Goal: Find specific page/section: Find specific page/section

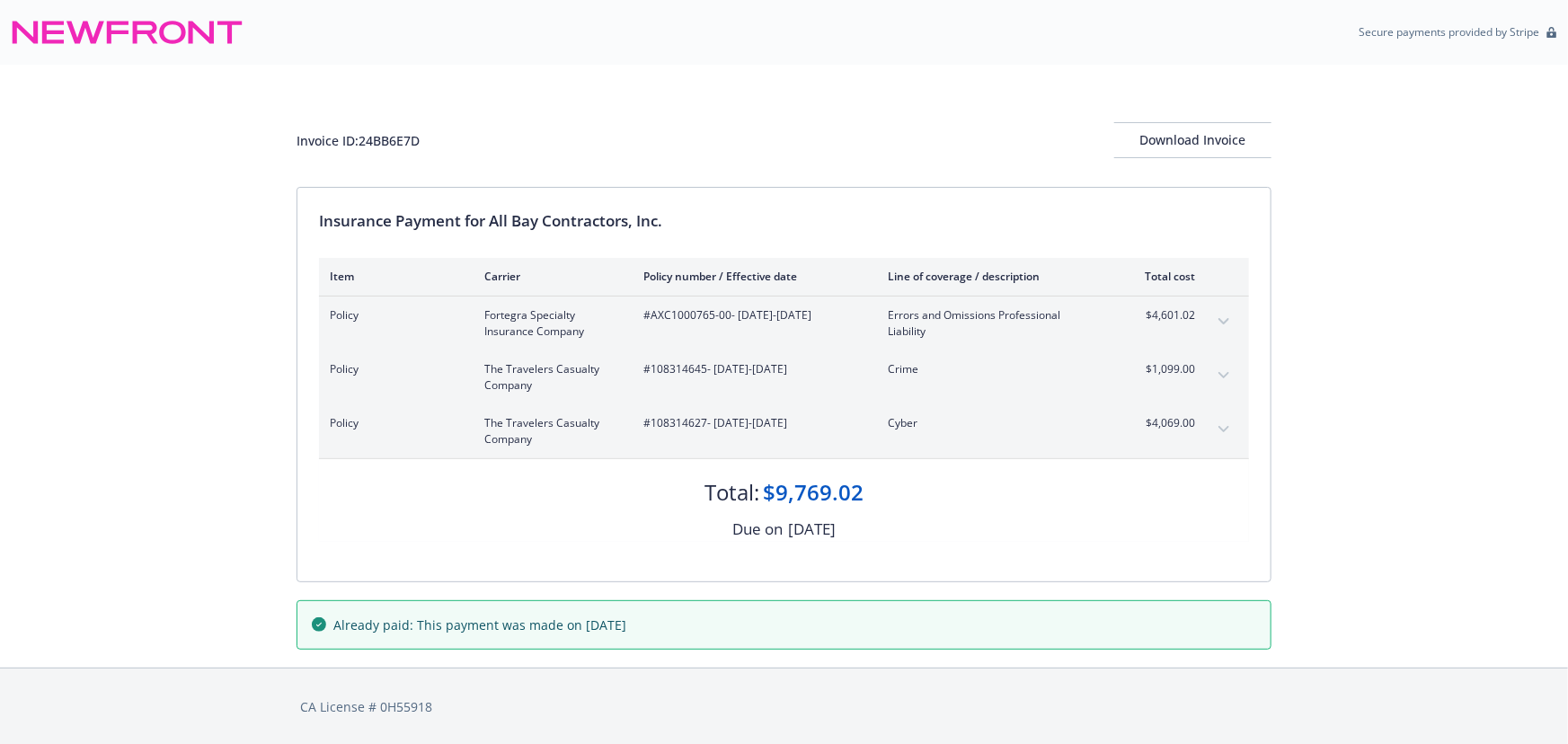
click at [1219, 430] on icon "expand content" at bounding box center [1223, 430] width 11 height 8
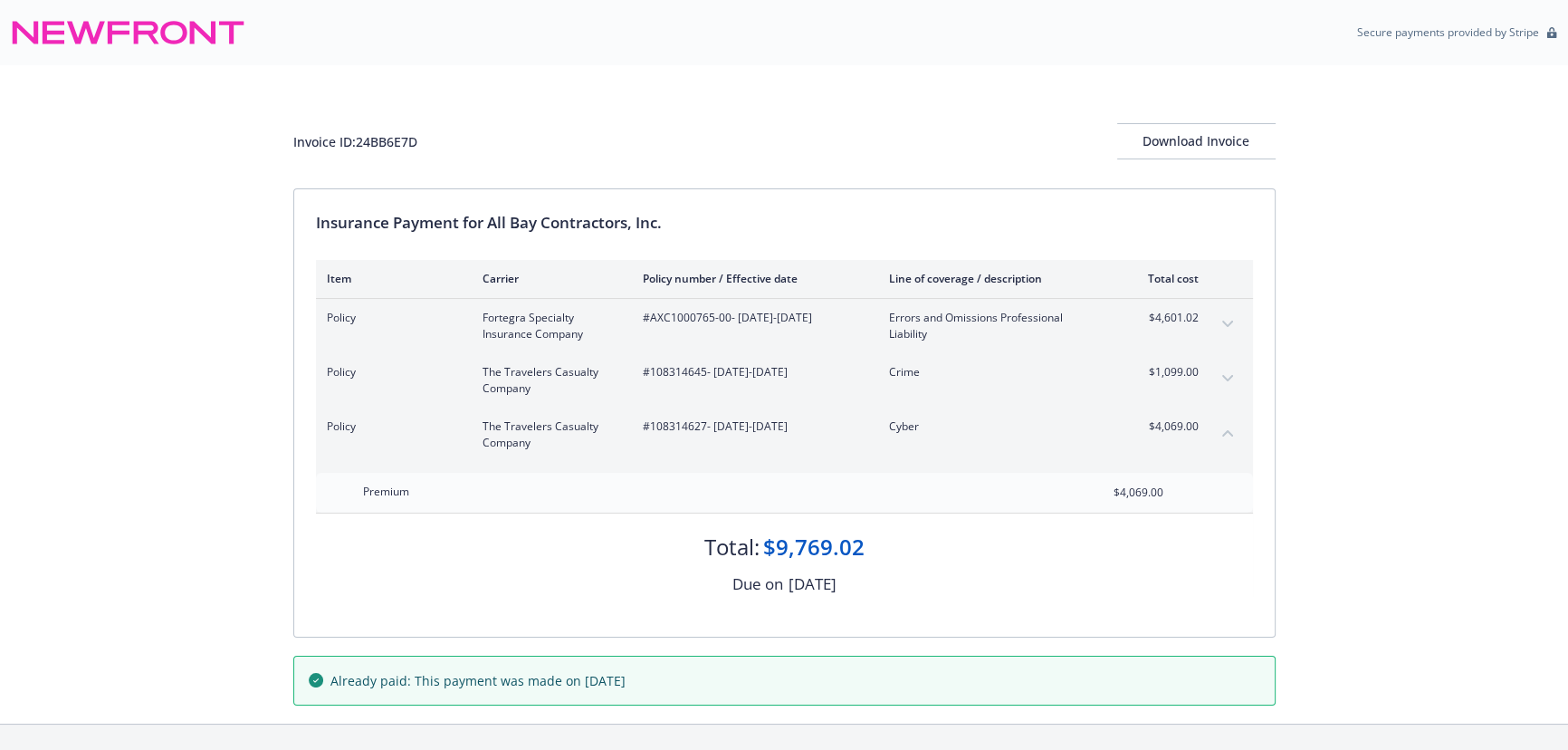
click at [1228, 433] on icon "collapse content" at bounding box center [1226, 433] width 11 height 8
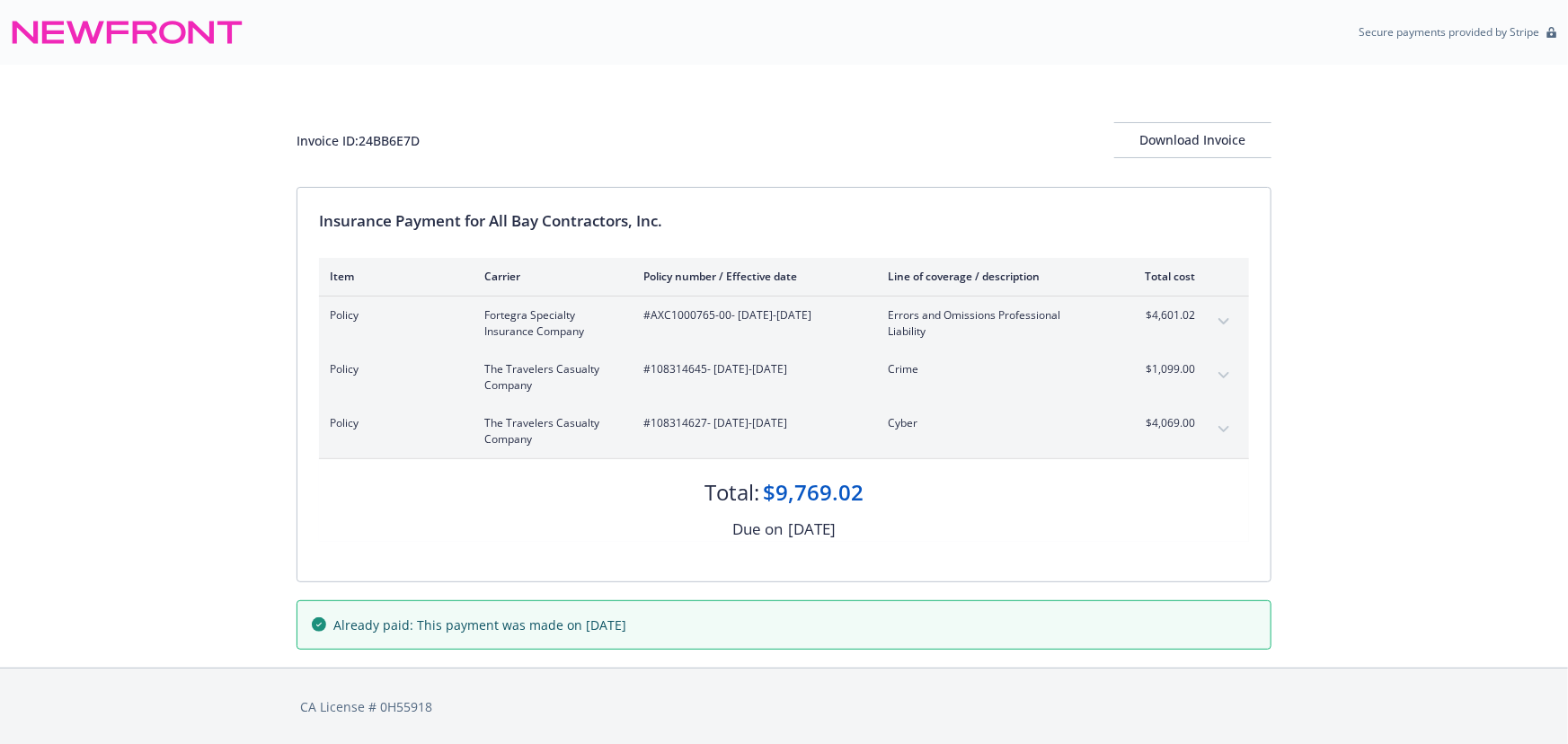
click at [1216, 308] on button "expand content" at bounding box center [1224, 322] width 29 height 29
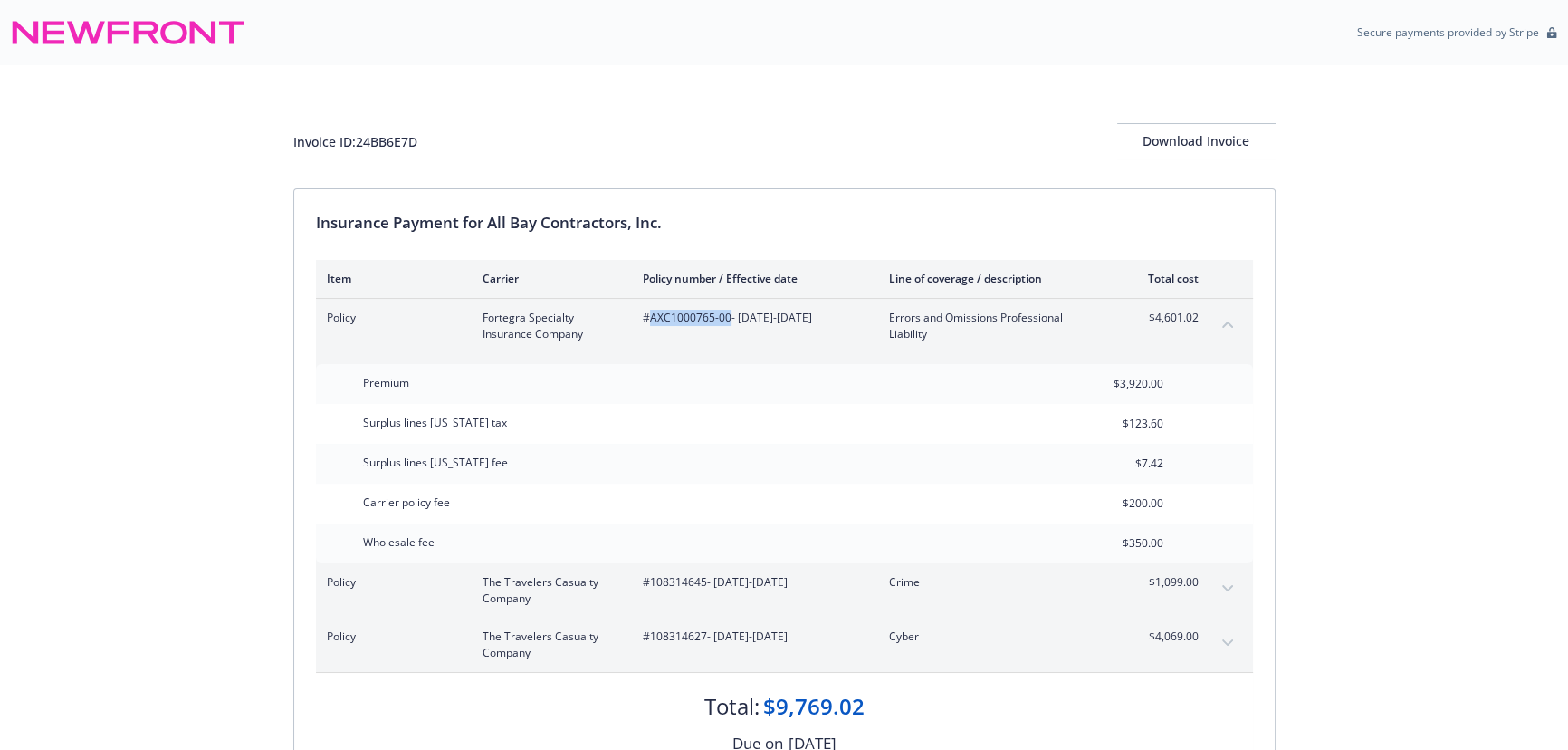
drag, startPoint x: 727, startPoint y: 318, endPoint x: 649, endPoint y: 315, distance: 78.1
click at [649, 315] on span "#AXC1000765-00 - 07/17/2025-07/17/2026" at bounding box center [751, 318] width 217 height 16
copy span "AXC1000765-00"
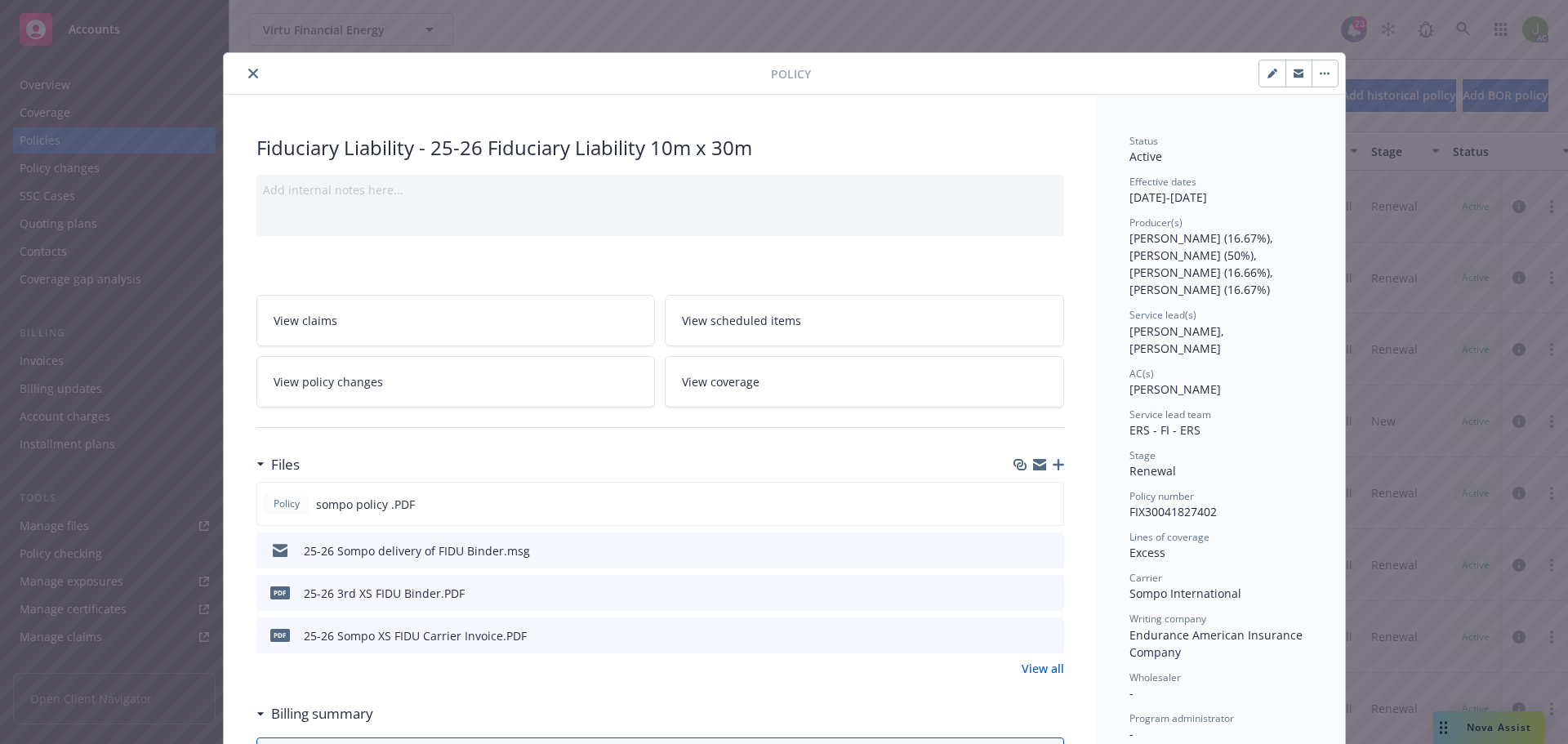
click at [244, 72] on button "close" at bounding box center [253, 73] width 20 height 20
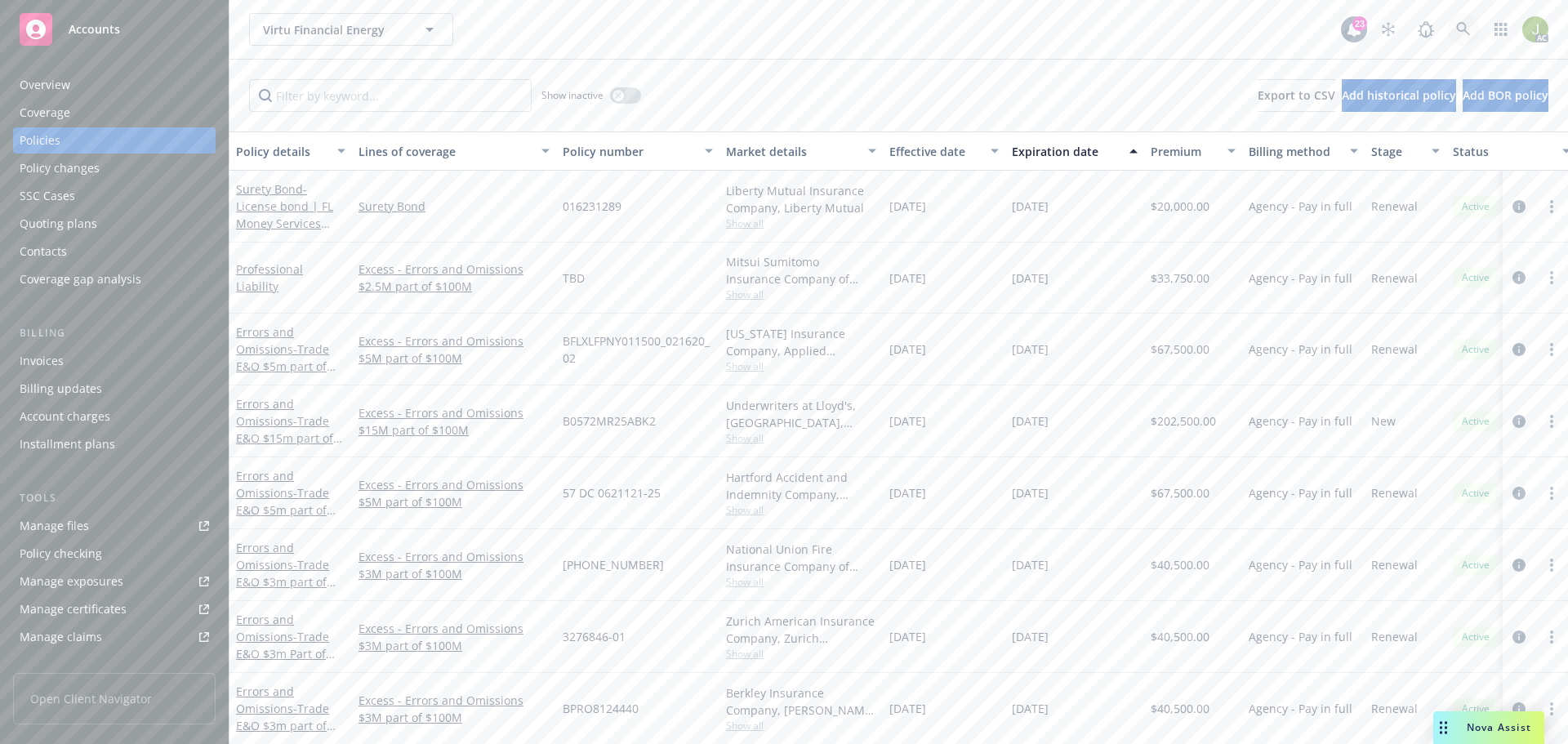
click at [1468, 25] on icon at bounding box center [1464, 29] width 15 height 15
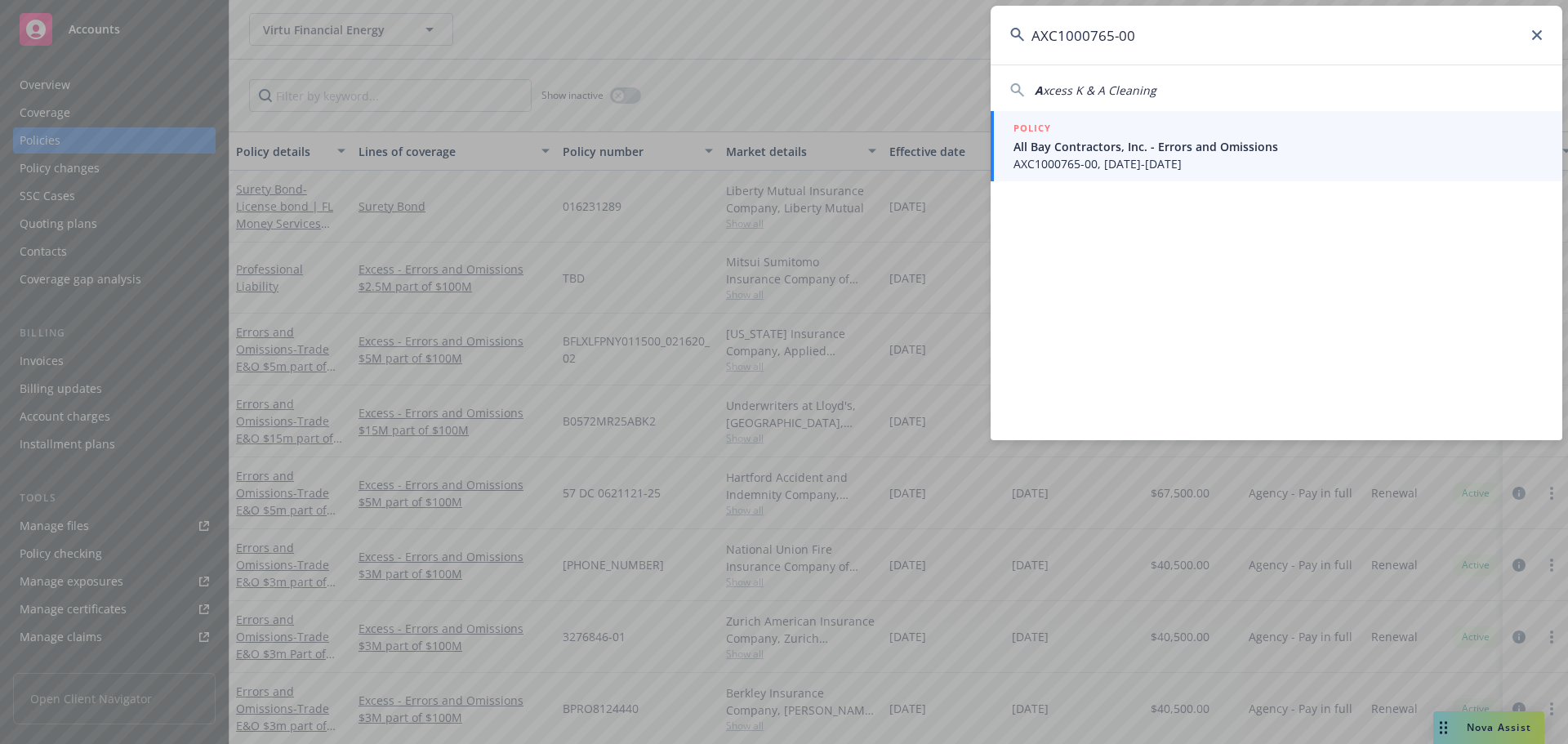
type input "AXC1000765-00"
click at [1282, 139] on span "All Bay Contractors, Inc. - Errors and Omissions" at bounding box center [1278, 147] width 529 height 17
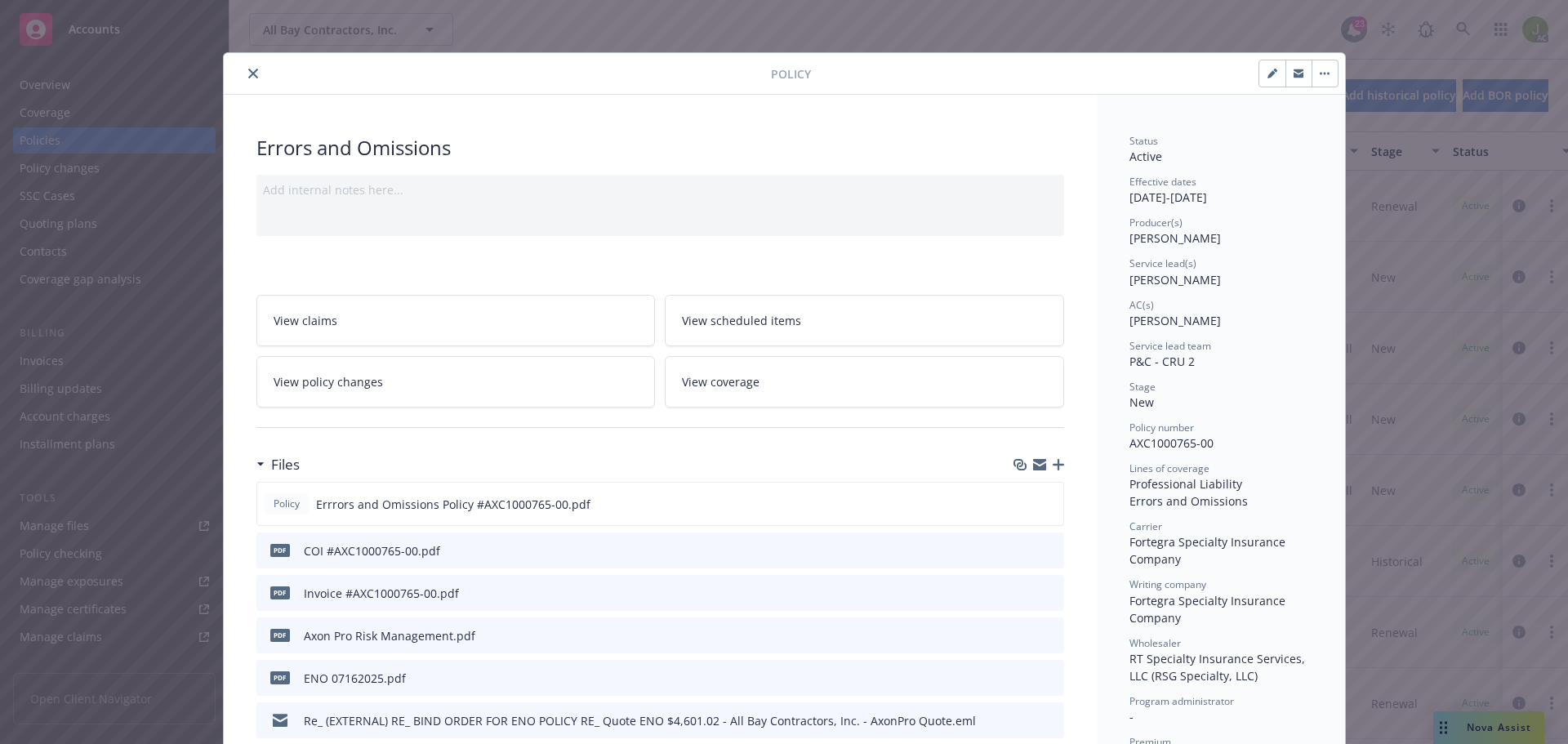
click at [1041, 593] on icon "preview file" at bounding box center [1048, 592] width 15 height 11
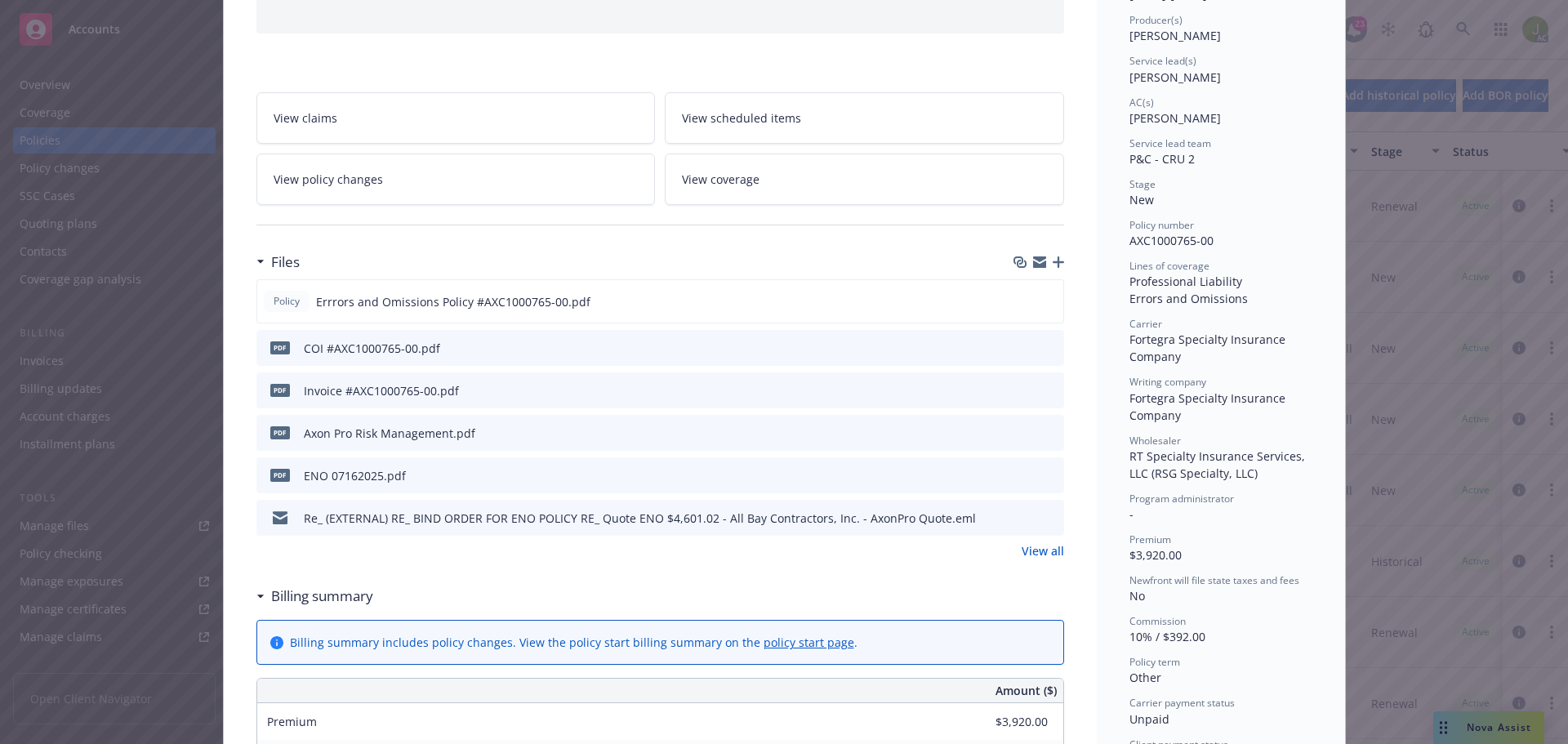
scroll to position [653, 0]
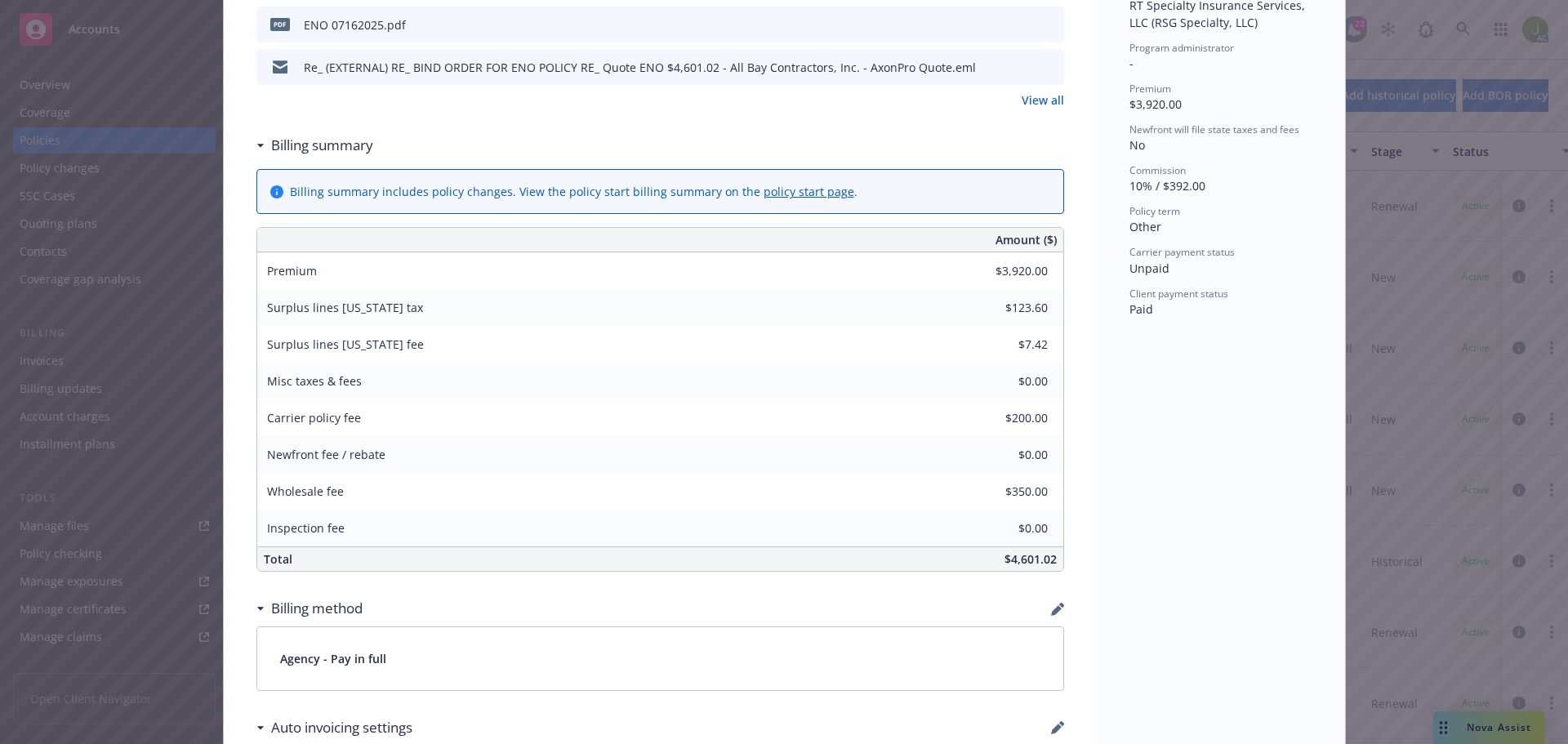
click at [794, 190] on link "policy start page" at bounding box center [809, 191] width 91 height 16
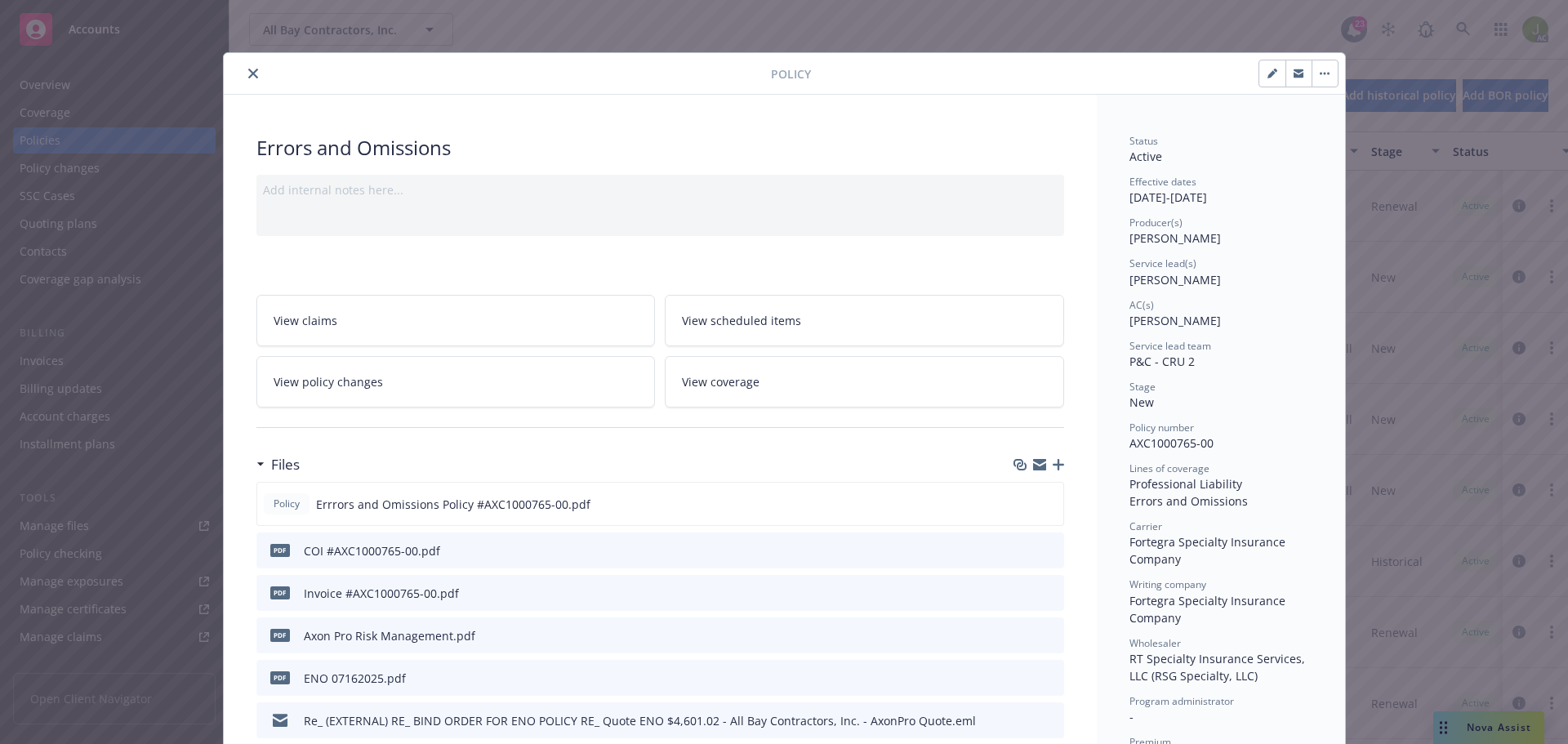
click at [244, 72] on button "close" at bounding box center [253, 73] width 20 height 20
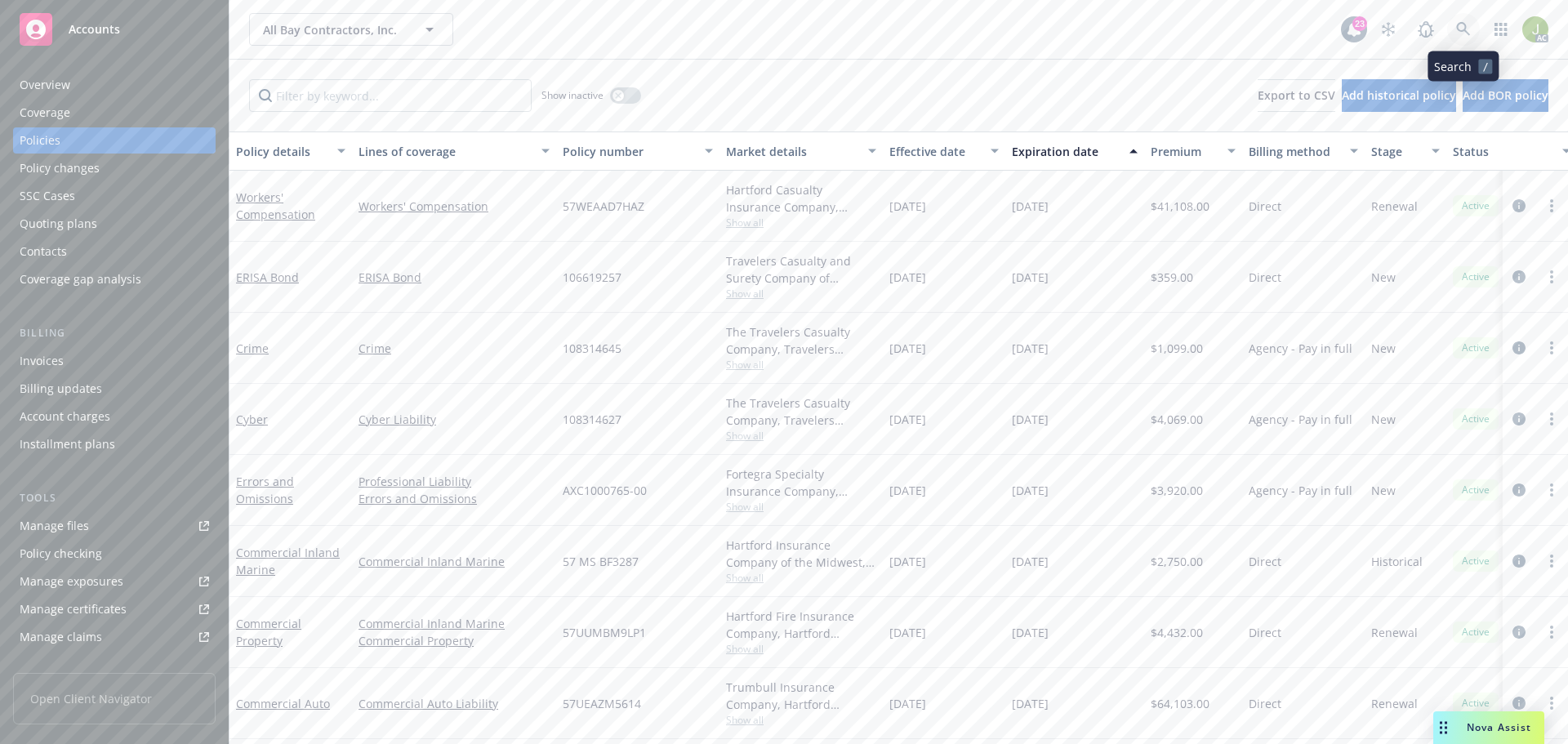
click at [1465, 36] on link at bounding box center [1464, 30] width 33 height 33
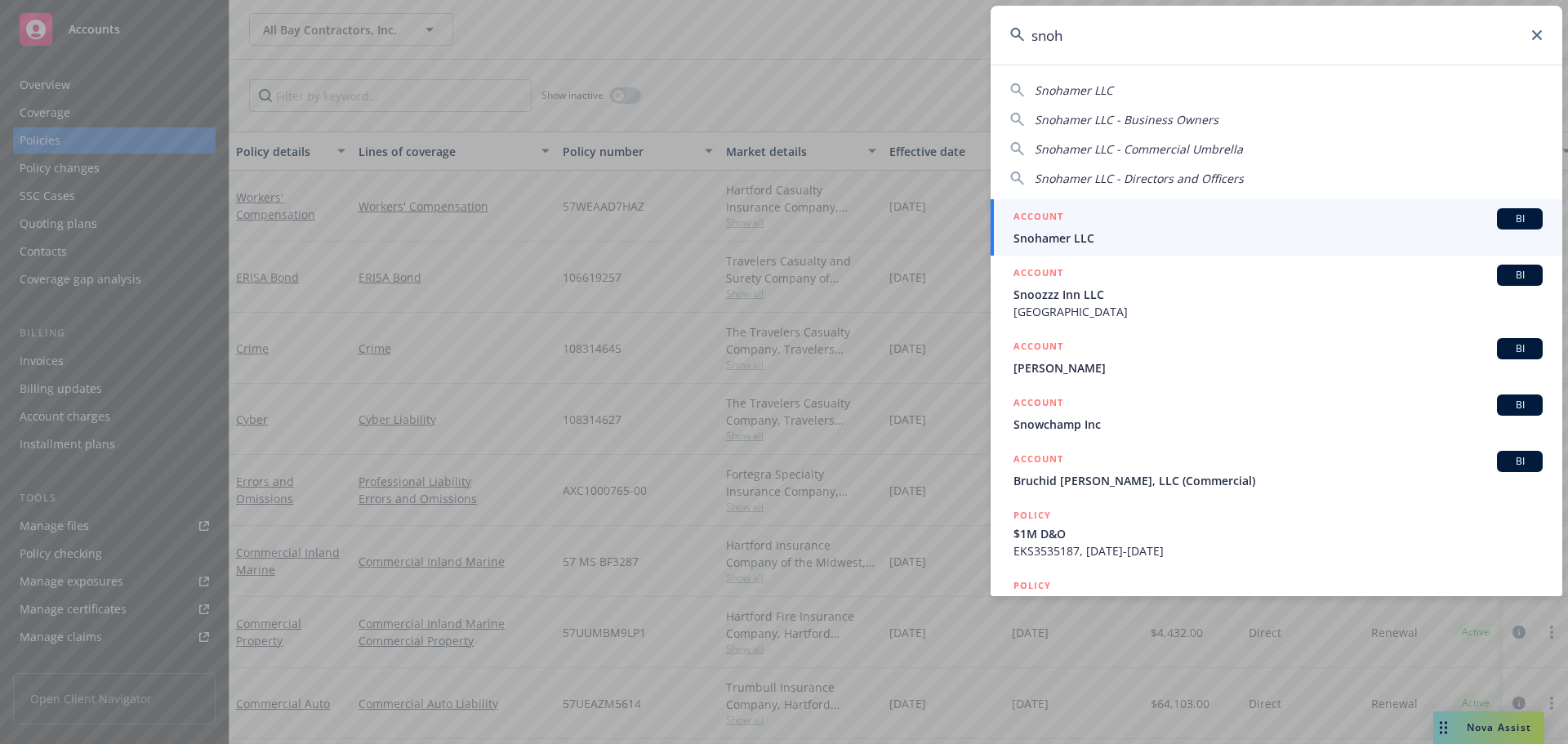
type input "snoh"
click at [1244, 237] on span "Snohamer LLC" at bounding box center [1278, 238] width 529 height 17
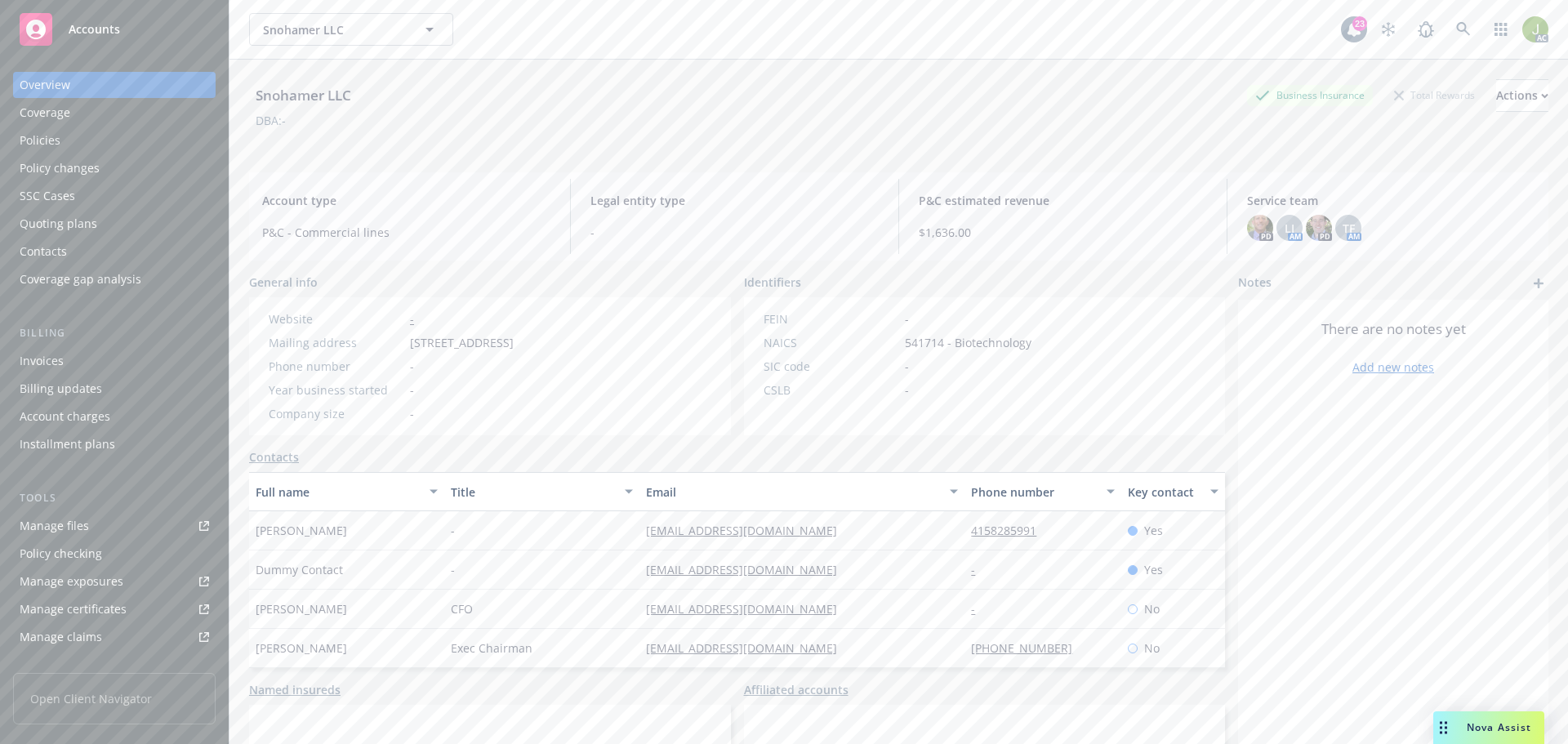
click at [112, 363] on div "Invoices" at bounding box center [115, 361] width 190 height 26
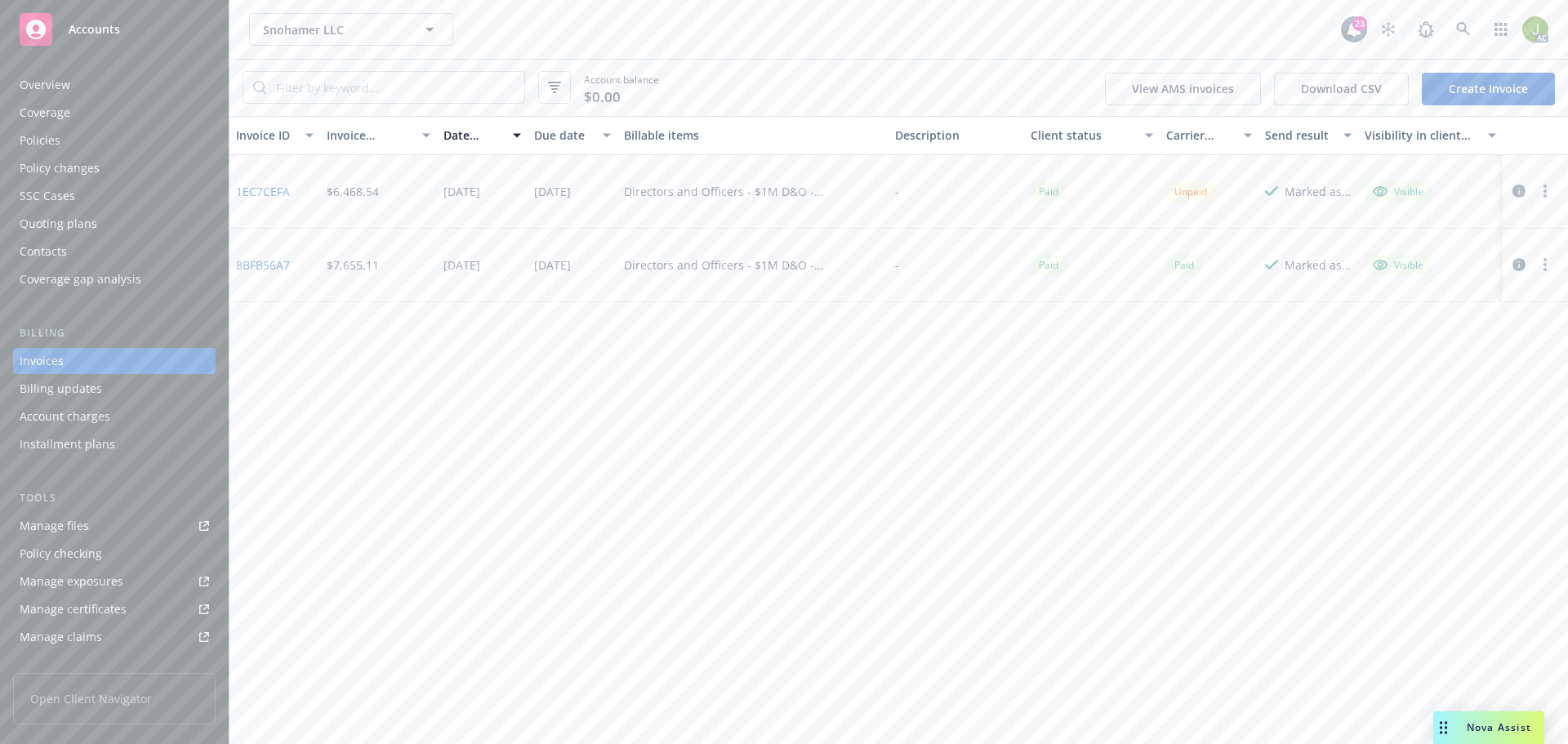
click at [285, 191] on link "1EC7CEFA" at bounding box center [263, 191] width 54 height 17
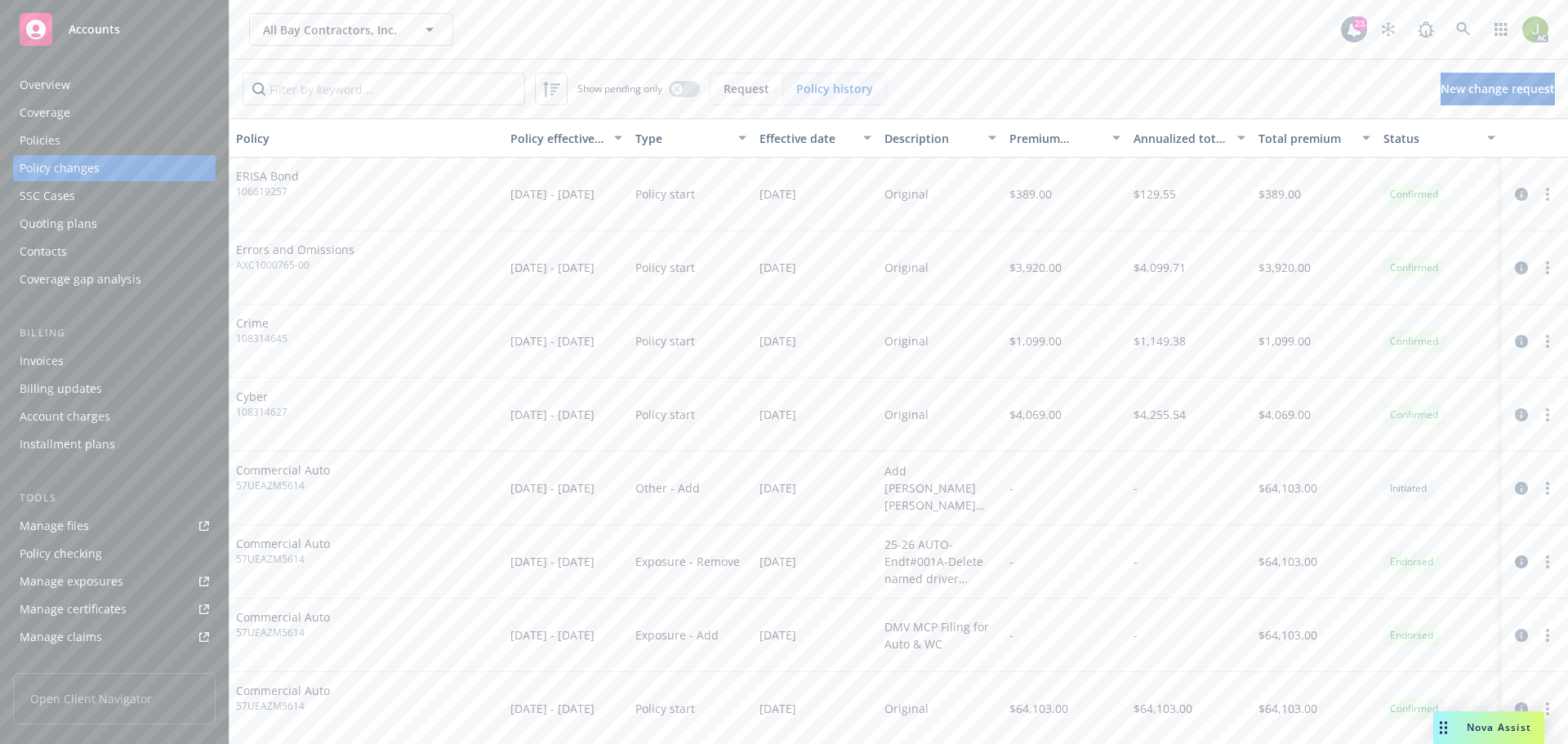
click at [158, 369] on div "Invoices" at bounding box center [115, 361] width 190 height 26
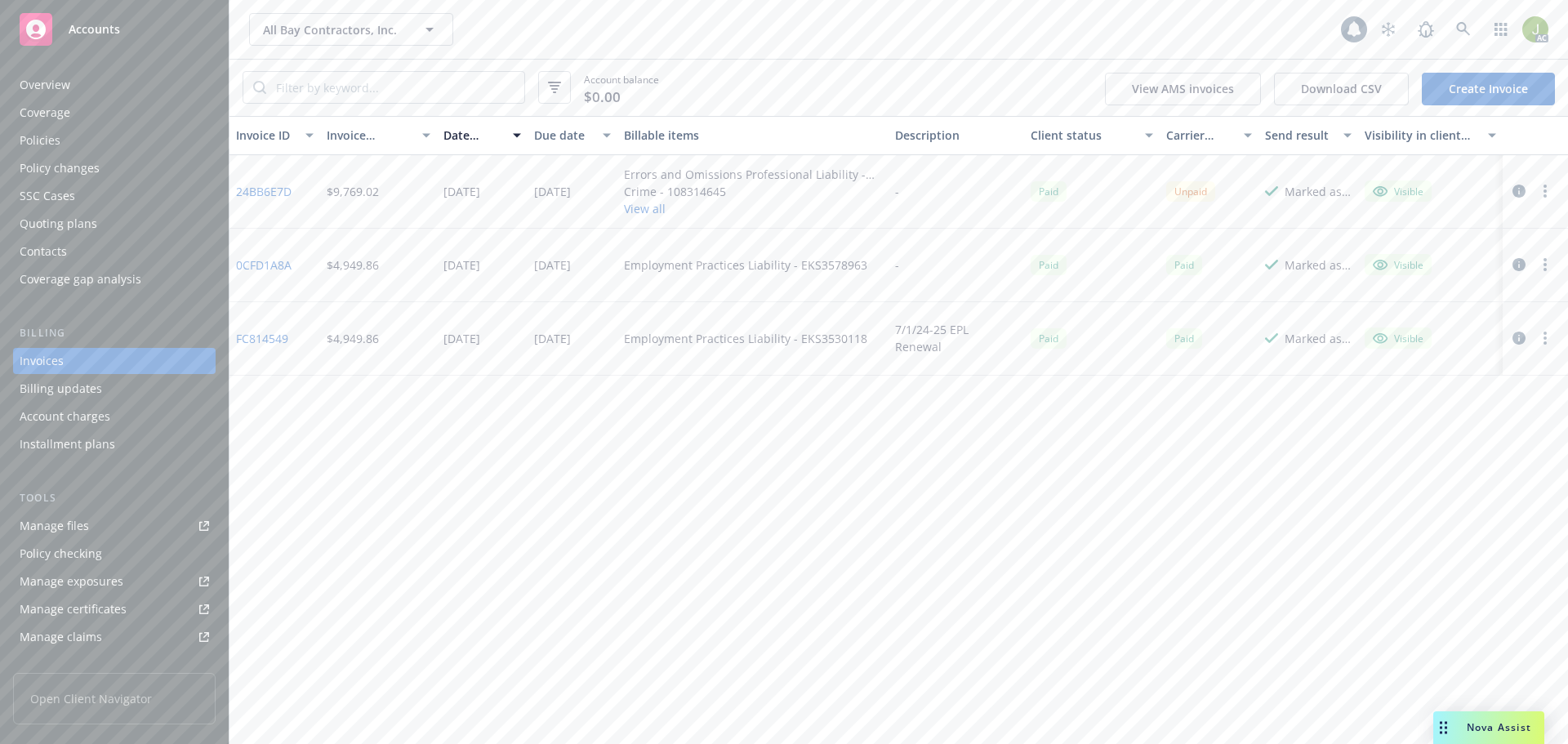
click at [257, 194] on link "24BB6E7D" at bounding box center [264, 191] width 56 height 17
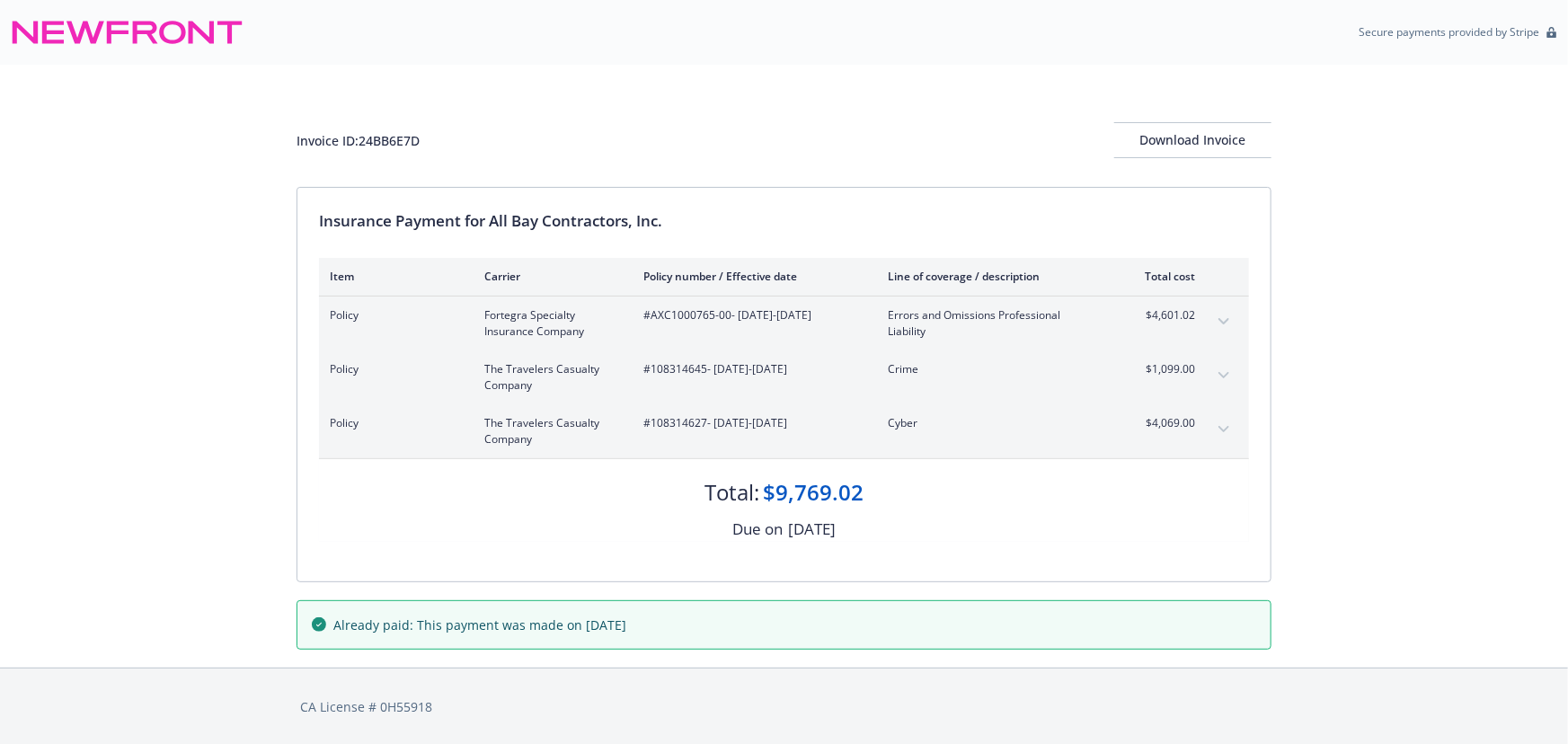
click at [1218, 318] on icon "expand content" at bounding box center [1223, 322] width 11 height 8
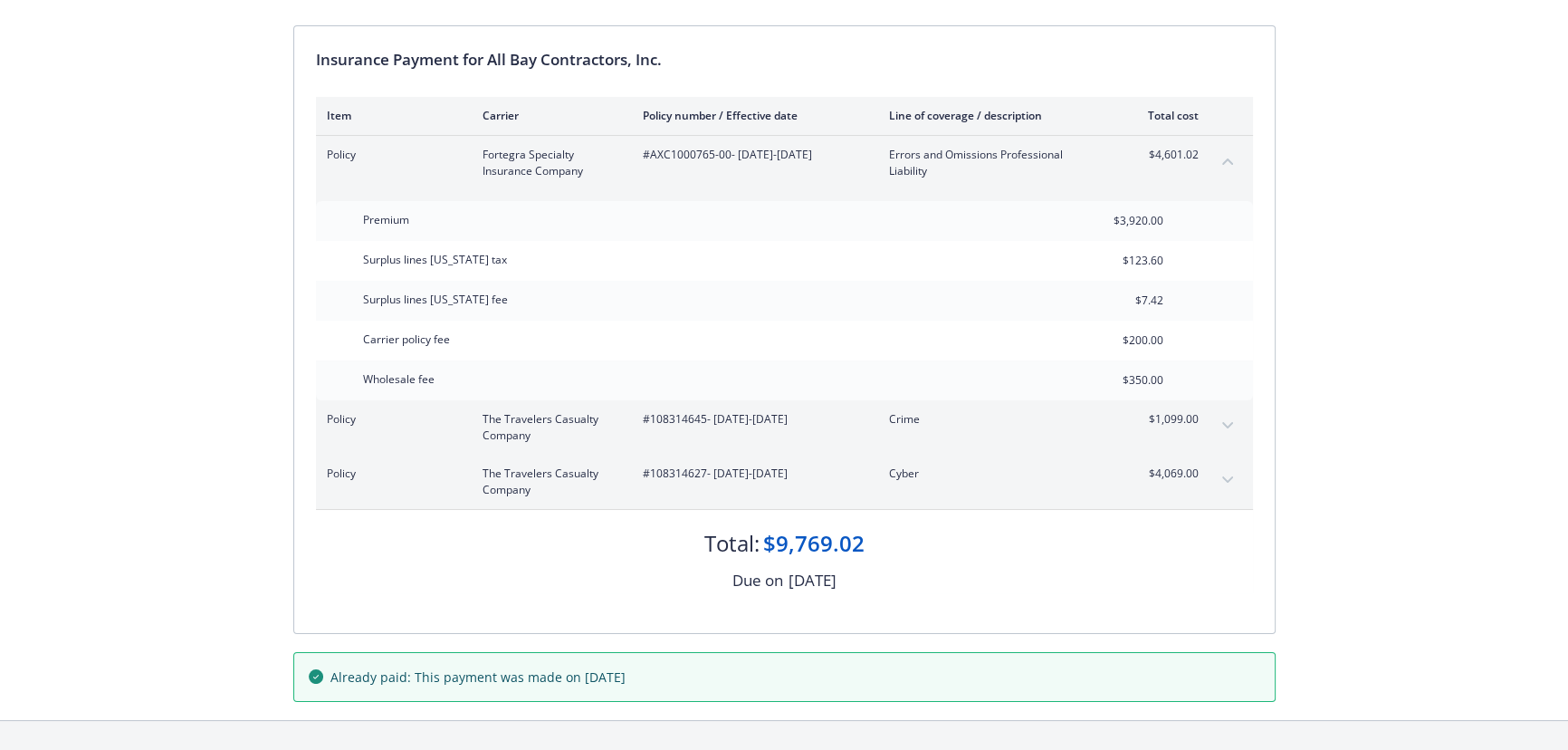
scroll to position [164, 0]
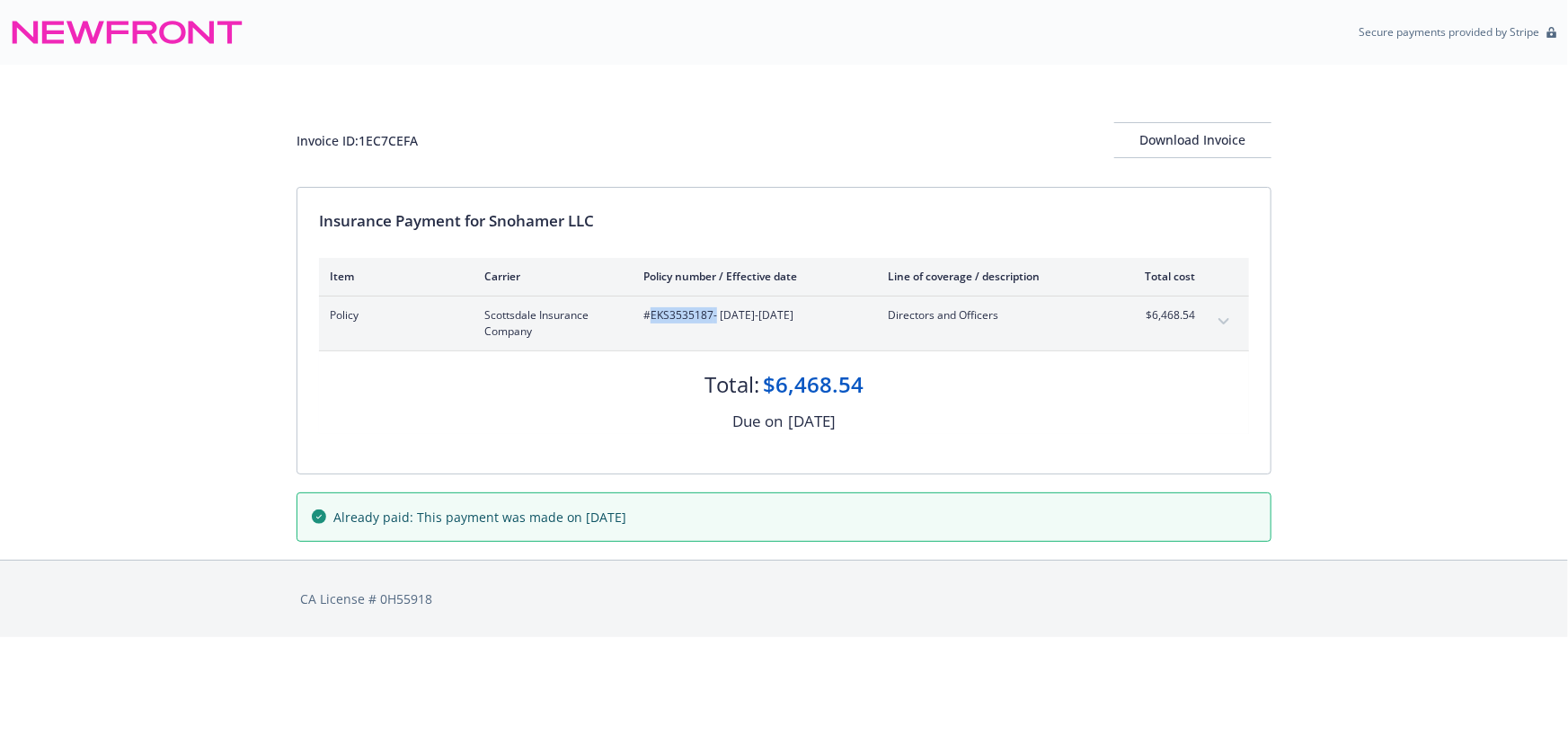
drag, startPoint x: 714, startPoint y: 315, endPoint x: 652, endPoint y: 312, distance: 62.1
click at [652, 312] on span "#EKS3535187 - 07/23/2025-07/23/2026" at bounding box center [751, 315] width 216 height 16
copy span "EKS3535187"
